Goal: Task Accomplishment & Management: Complete application form

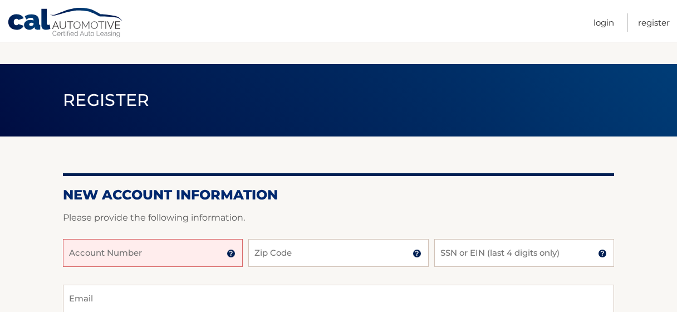
scroll to position [134, 0]
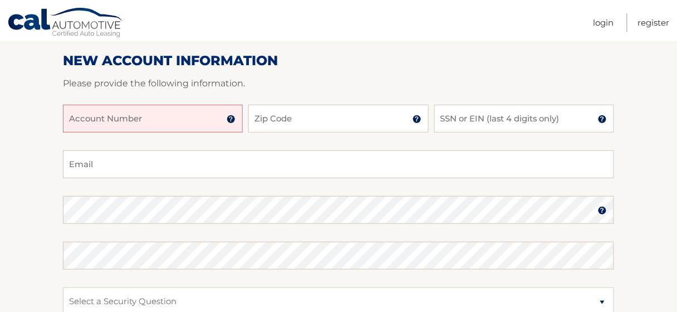
click at [205, 116] on input "Account Number" at bounding box center [153, 119] width 180 height 28
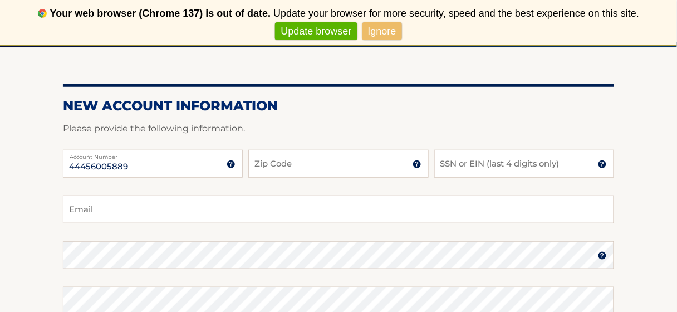
type input "44456005889"
click at [298, 166] on input "Zip Code" at bounding box center [338, 164] width 180 height 28
type input "14626"
click at [463, 172] on input "SSN or EIN (last 4 digits only)" at bounding box center [525, 164] width 180 height 28
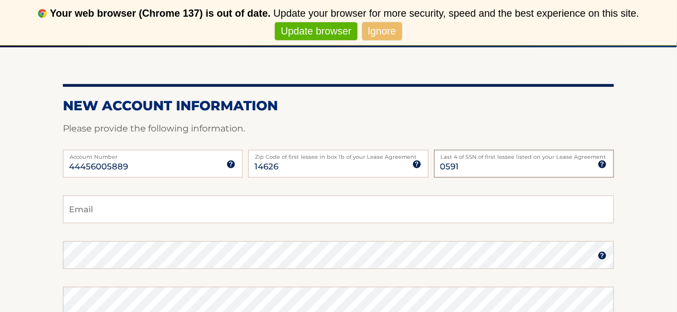
type input "0591"
click at [423, 209] on input "Email" at bounding box center [338, 210] width 551 height 28
type input "[EMAIL_ADDRESS][DOMAIN_NAME]"
click at [11, 258] on section "New Account Information Please provide the following information. 44456005889 A…" at bounding box center [338, 264] width 677 height 435
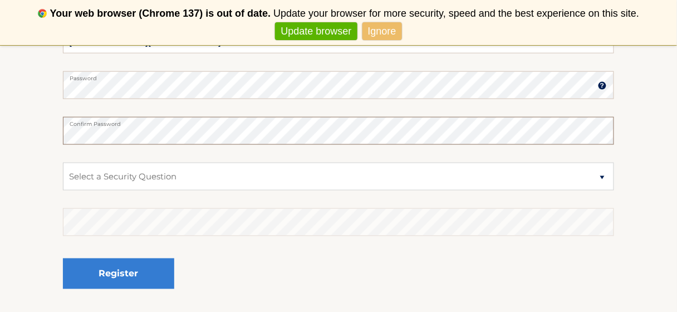
scroll to position [305, 0]
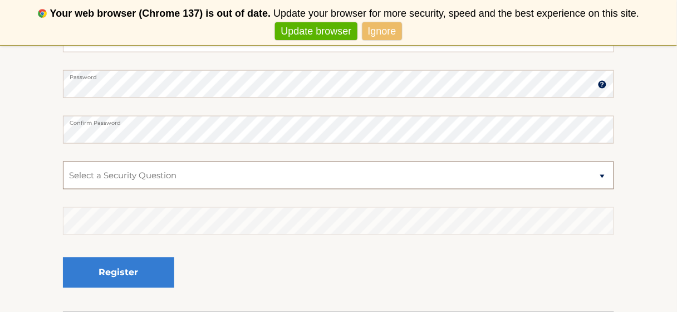
click at [129, 177] on select "Select a Security Question What was the name of your elementary school? What is…" at bounding box center [338, 176] width 551 height 28
select select "1"
click at [63, 162] on select "Select a Security Question What was the name of your elementary school? What is…" at bounding box center [338, 176] width 551 height 28
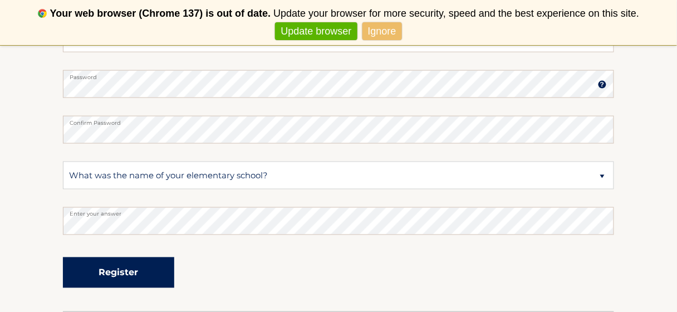
click at [123, 269] on button "Register" at bounding box center [118, 272] width 111 height 31
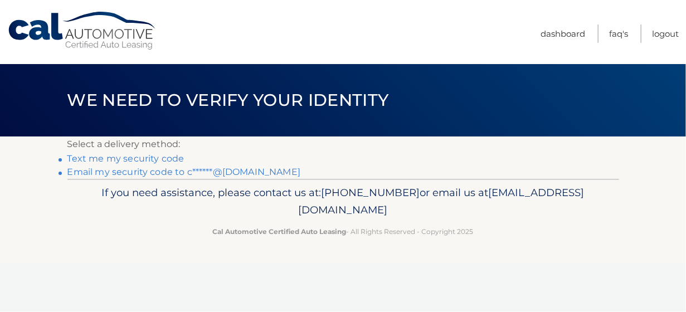
click at [170, 173] on link "Email my security code to c******@gmail.com" at bounding box center [183, 172] width 233 height 11
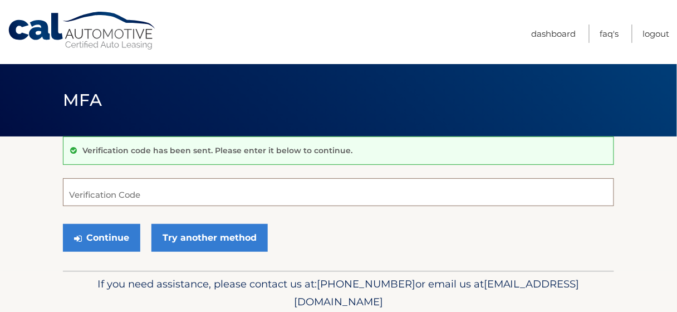
click at [200, 192] on input "Verification Code" at bounding box center [338, 192] width 551 height 28
paste input "239524"
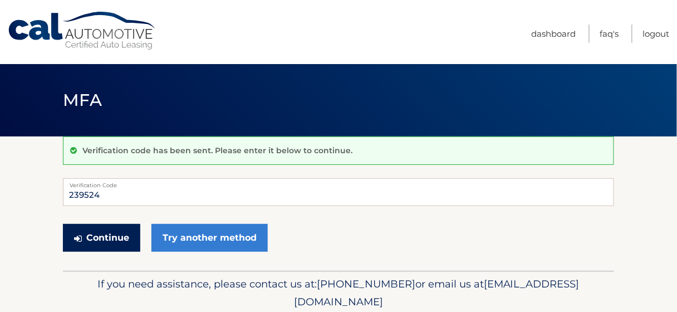
click at [109, 243] on button "Continue" at bounding box center [101, 238] width 77 height 28
click at [103, 240] on button "Continue" at bounding box center [101, 238] width 77 height 28
click at [70, 194] on input "239524" at bounding box center [338, 192] width 551 height 28
type input "239524"
click at [114, 237] on button "Continue" at bounding box center [101, 238] width 77 height 28
